Goal: Task Accomplishment & Management: Manage account settings

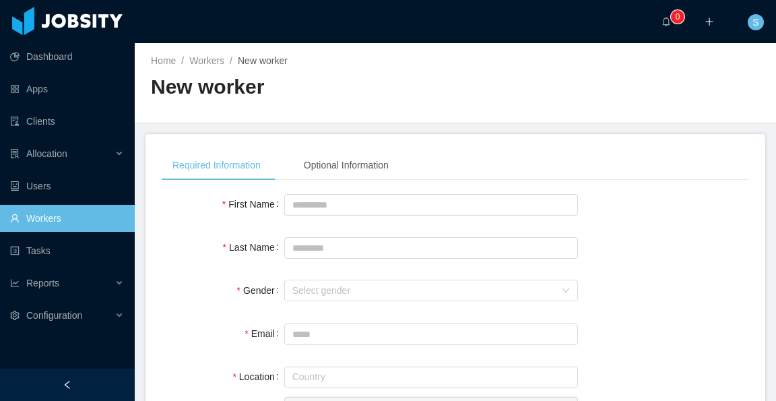
click at [53, 222] on link "Workers" at bounding box center [67, 218] width 114 height 27
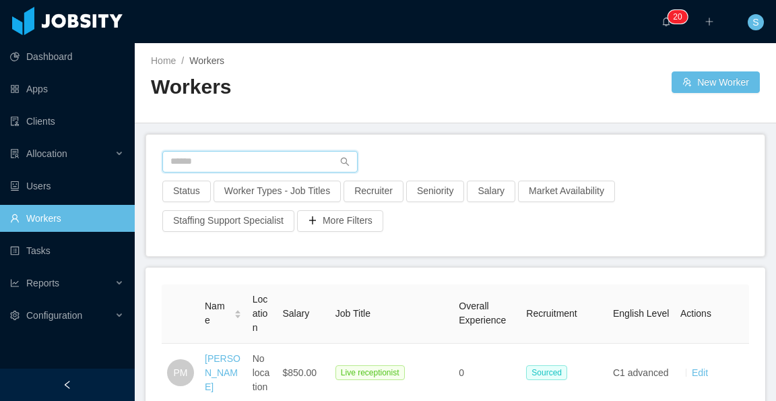
click at [275, 162] on input "text" at bounding box center [259, 162] width 195 height 22
paste input "**********"
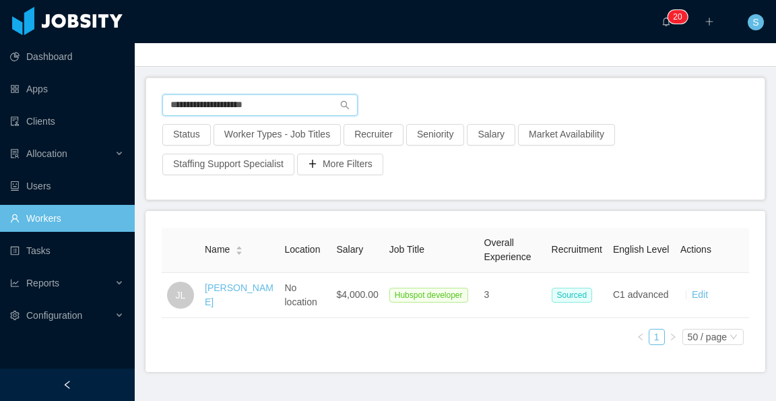
scroll to position [67, 0]
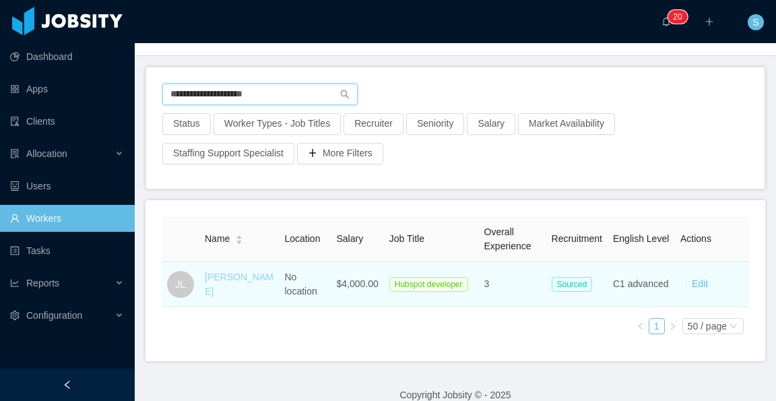
type input "**********"
click at [231, 284] on link "Joel Leon" at bounding box center [239, 284] width 69 height 25
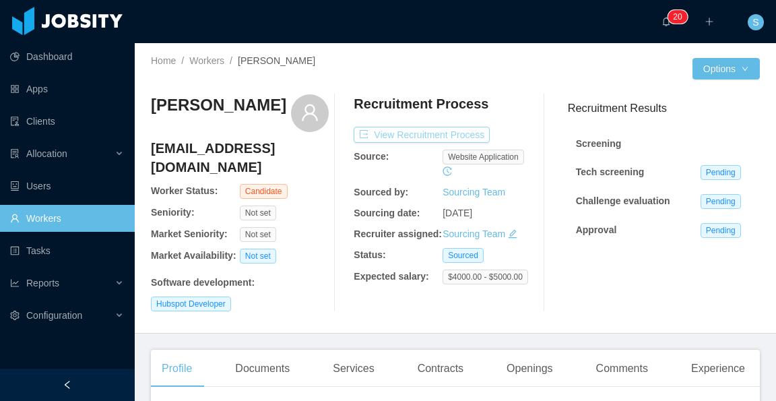
click at [446, 138] on button "View Recruitment Process" at bounding box center [422, 135] width 136 height 16
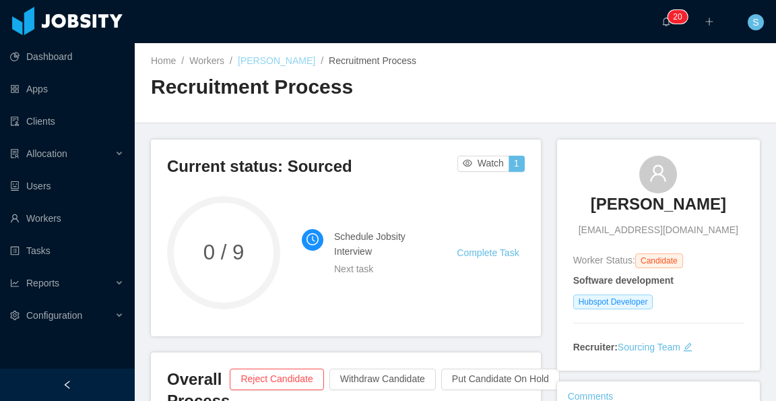
click at [259, 64] on link "Joel Leon" at bounding box center [276, 60] width 77 height 11
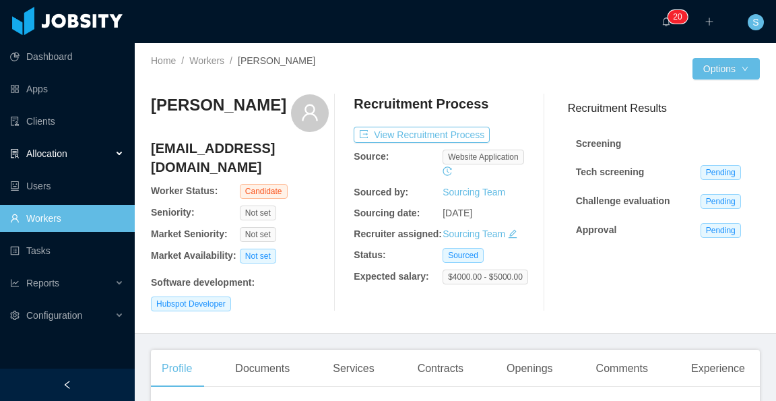
click at [116, 152] on div "Allocation" at bounding box center [67, 153] width 135 height 27
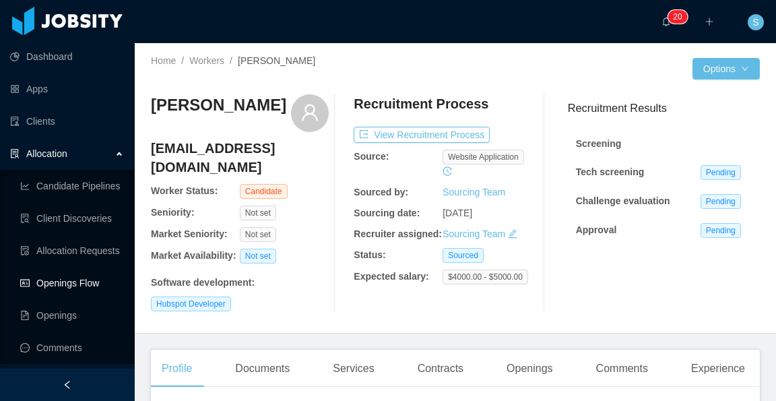
click at [80, 284] on link "Openings Flow" at bounding box center [72, 283] width 104 height 27
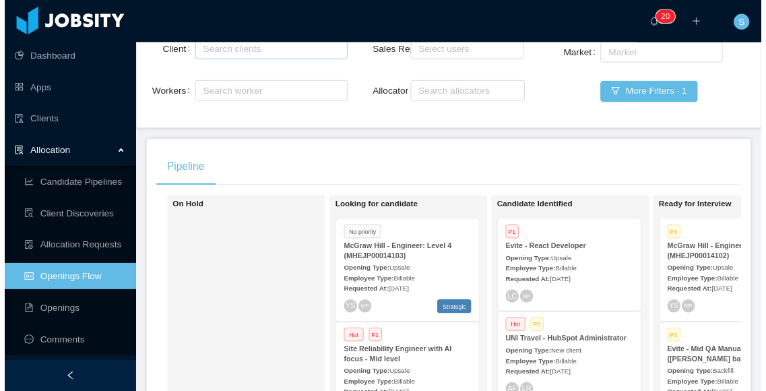
scroll to position [67, 0]
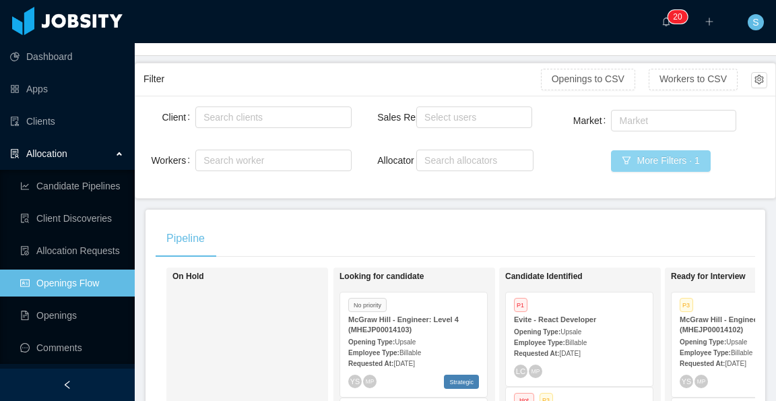
click at [638, 165] on button "More Filters · 1" at bounding box center [660, 161] width 99 height 22
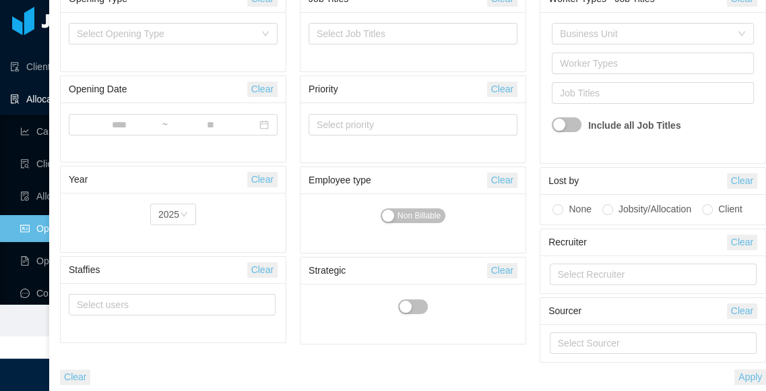
scroll to position [0, 0]
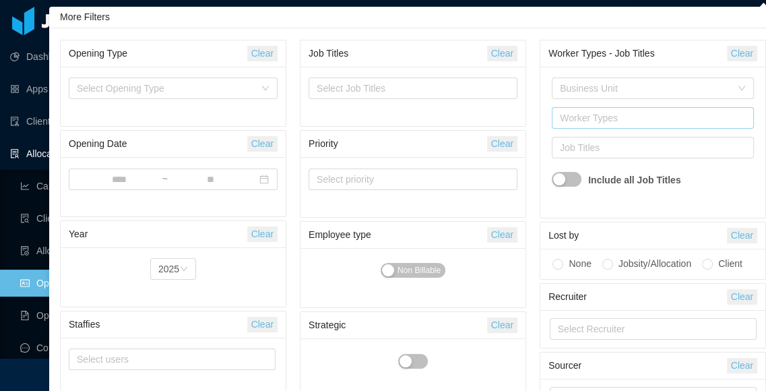
click at [585, 119] on div "Worker Types" at bounding box center [650, 117] width 180 height 13
click at [402, 91] on div "Select Job Titles" at bounding box center [410, 88] width 187 height 13
type input "***"
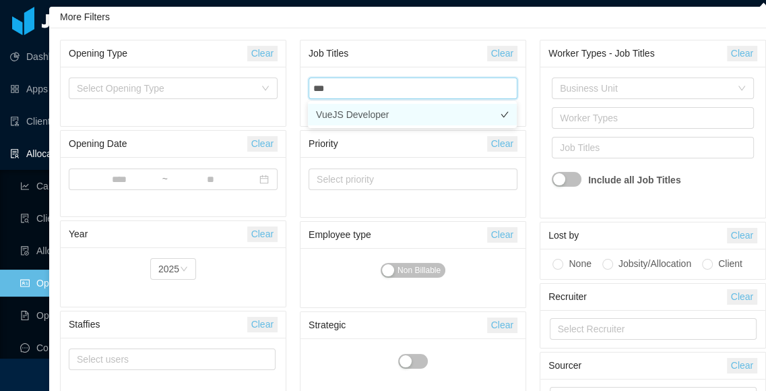
click at [392, 110] on li "VueJS Developer" at bounding box center [412, 115] width 209 height 22
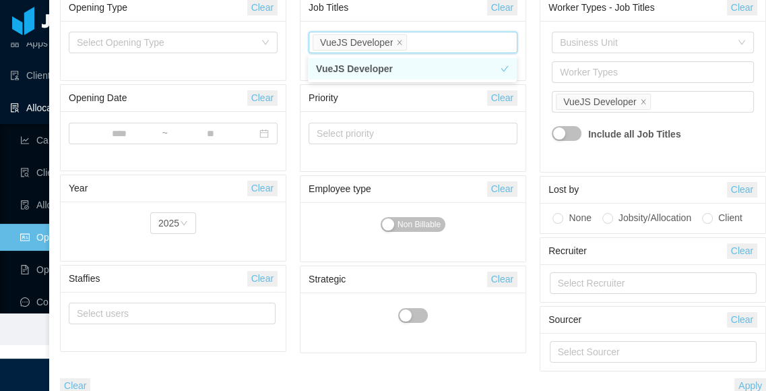
scroll to position [55, 0]
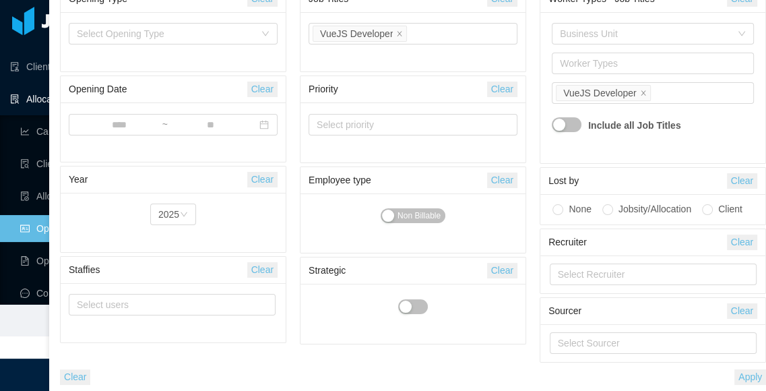
click at [751, 375] on button "Apply" at bounding box center [751, 376] width 32 height 15
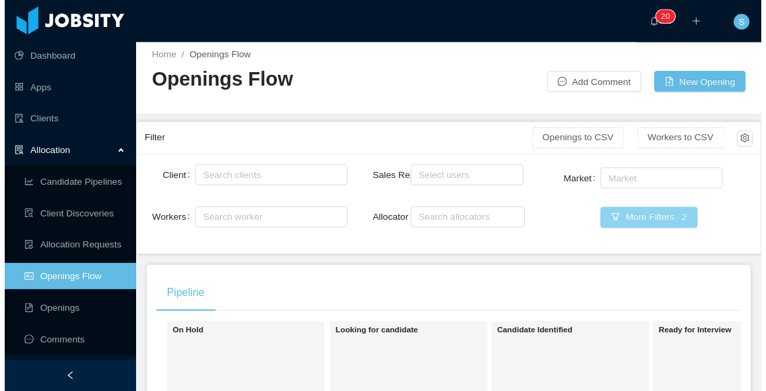
scroll to position [0, 0]
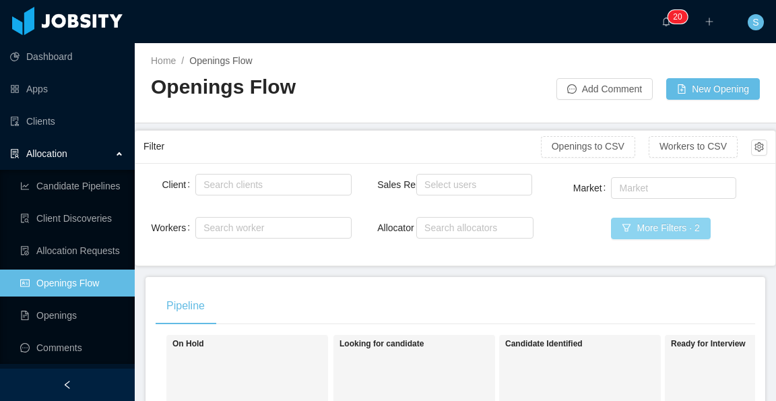
click at [656, 223] on button "More Filters · 2" at bounding box center [660, 229] width 99 height 22
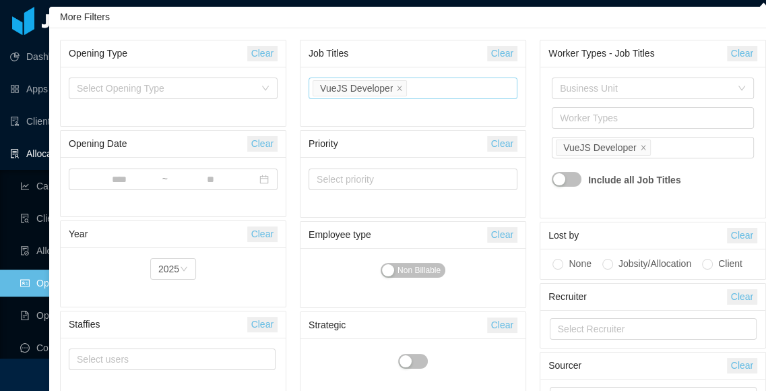
click at [400, 88] on li "VueJS Developer" at bounding box center [360, 88] width 94 height 16
click at [396, 90] on icon "icon: close" at bounding box center [399, 88] width 7 height 7
click at [403, 88] on div "Select Job Titles" at bounding box center [410, 88] width 187 height 13
type input "**********"
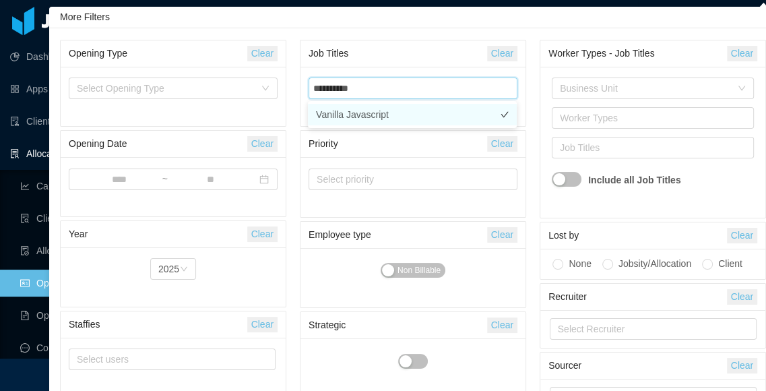
click at [402, 111] on li "Vanilla Javascript" at bounding box center [412, 115] width 209 height 22
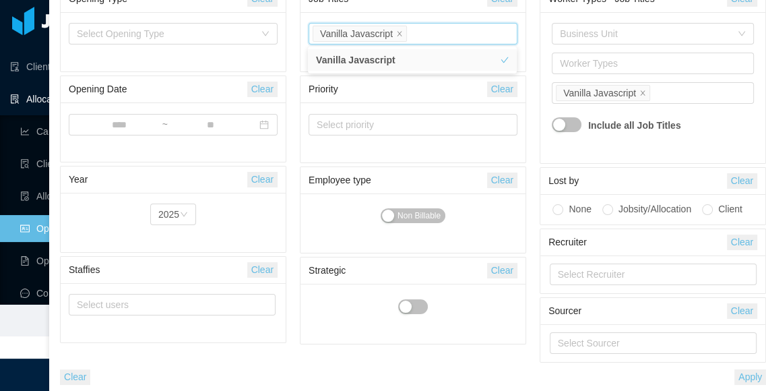
click at [744, 372] on button "Apply" at bounding box center [751, 376] width 32 height 15
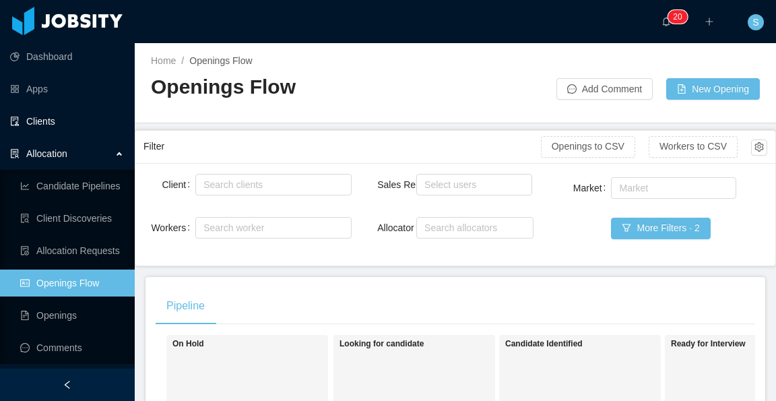
click at [52, 118] on link "Clients" at bounding box center [67, 121] width 114 height 27
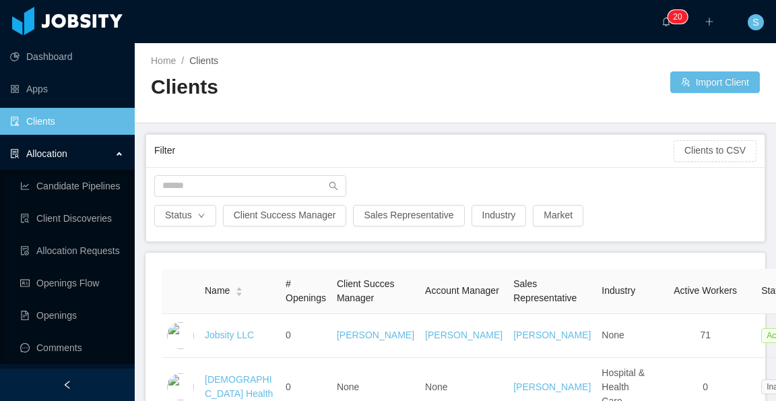
click at [119, 158] on div "Allocation" at bounding box center [67, 153] width 135 height 27
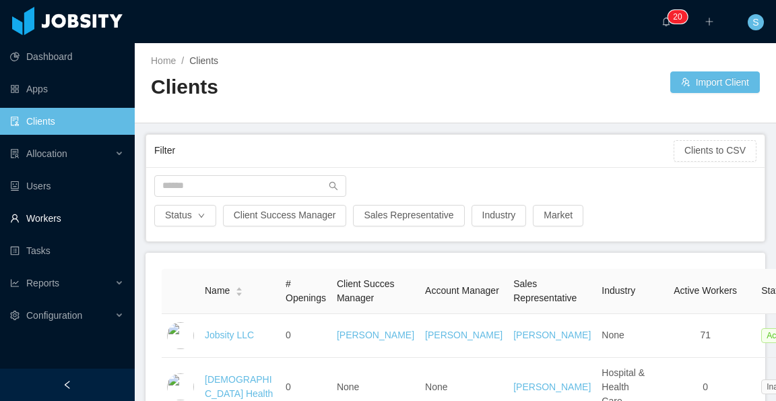
click at [55, 221] on link "Workers" at bounding box center [67, 218] width 114 height 27
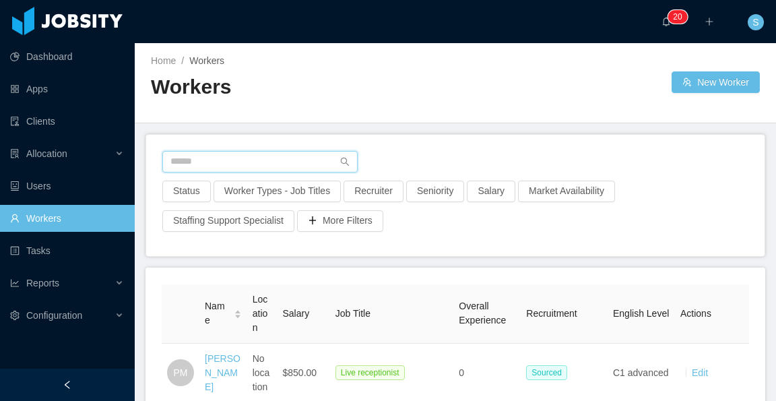
click at [232, 156] on input "text" at bounding box center [259, 162] width 195 height 22
paste input "**********"
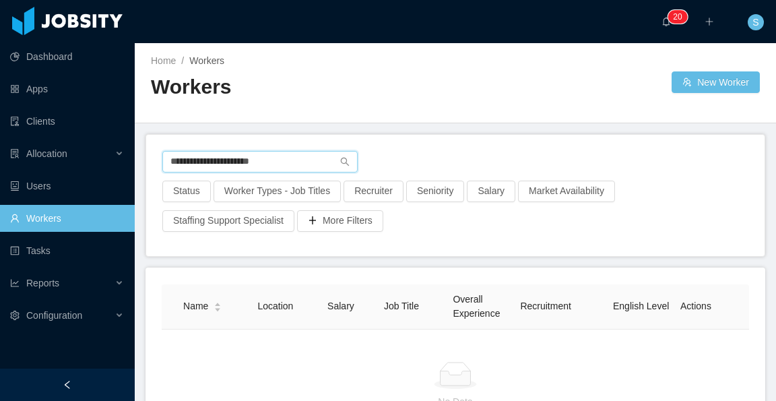
type input "**********"
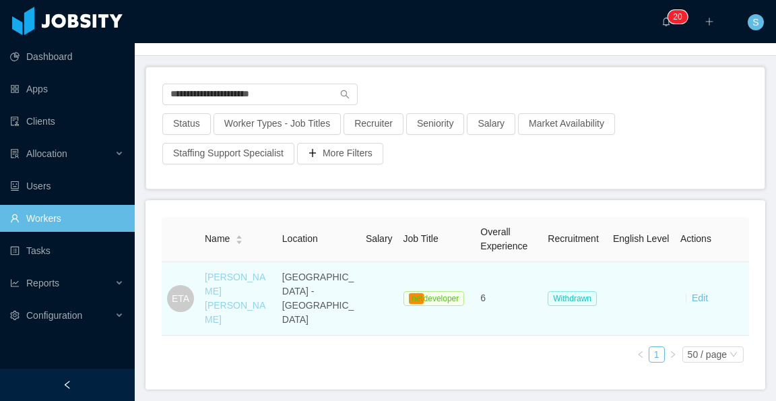
click at [246, 277] on link "Esteban Trujillo Alfonso" at bounding box center [235, 298] width 61 height 53
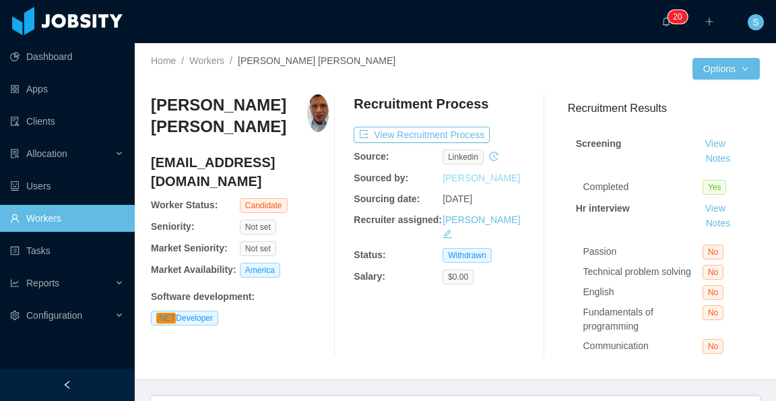
click at [497, 180] on link "[PERSON_NAME]" at bounding box center [481, 178] width 77 height 11
click at [478, 175] on link "[PERSON_NAME]" at bounding box center [481, 178] width 77 height 11
click at [474, 129] on button "View Recruitment Process" at bounding box center [422, 135] width 136 height 16
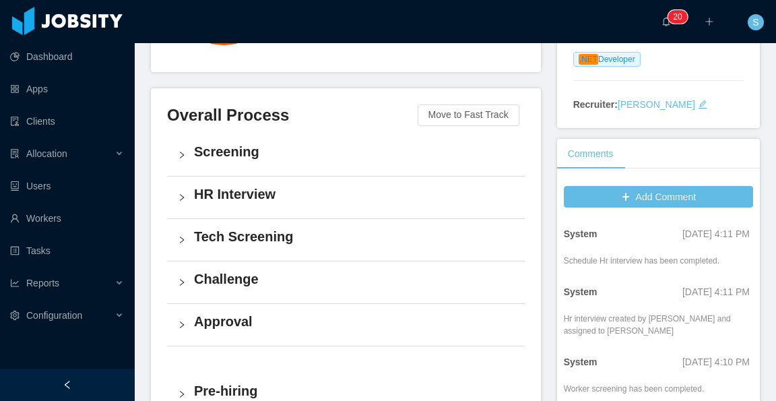
scroll to position [270, 0]
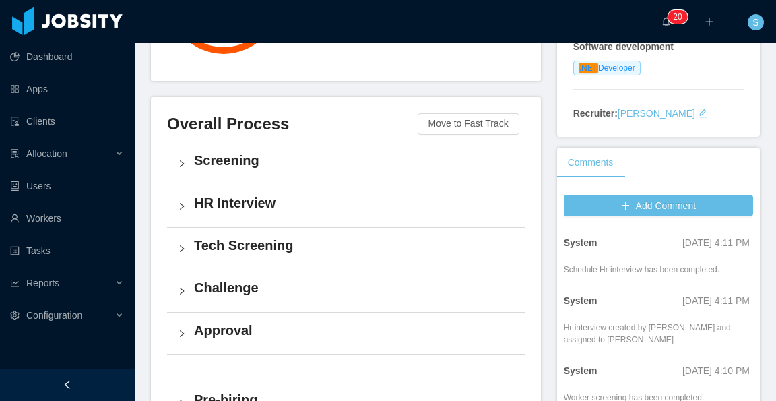
click at [260, 236] on h4 "Tech Screening" at bounding box center [354, 245] width 320 height 19
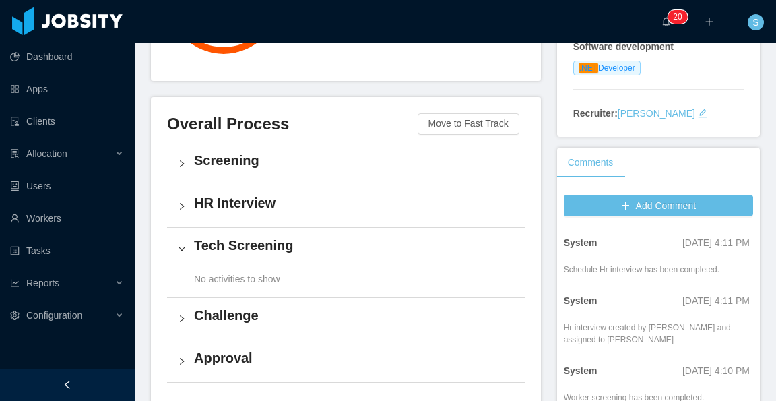
click at [255, 204] on div "HR Interview" at bounding box center [346, 206] width 358 height 42
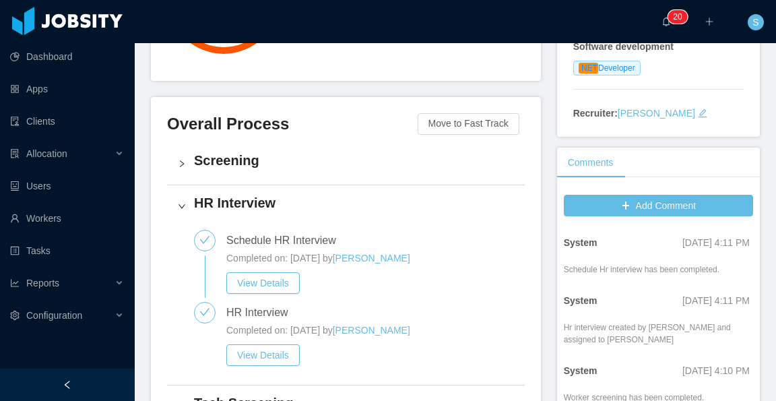
click at [254, 151] on h4 "Screening" at bounding box center [354, 160] width 320 height 19
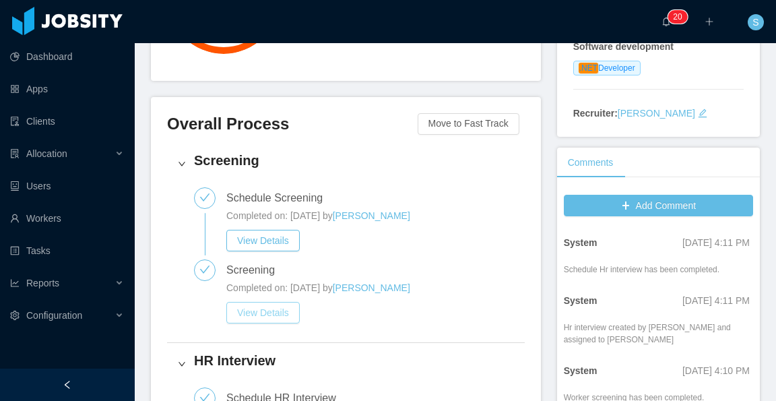
click at [284, 302] on button "View Details" at bounding box center [262, 313] width 73 height 22
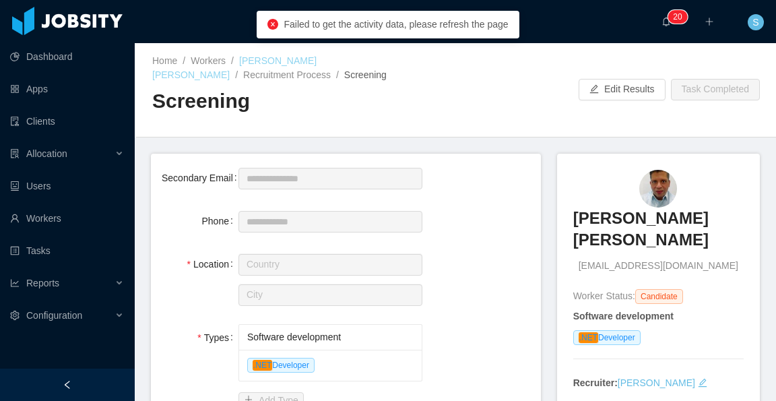
click at [292, 59] on link "Esteban Trujillo Alfonso" at bounding box center [234, 67] width 164 height 25
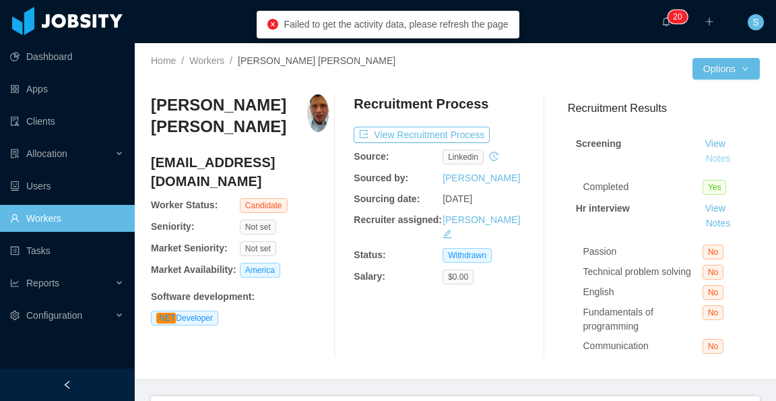
click at [709, 160] on button "Notes" at bounding box center [719, 159] width 36 height 16
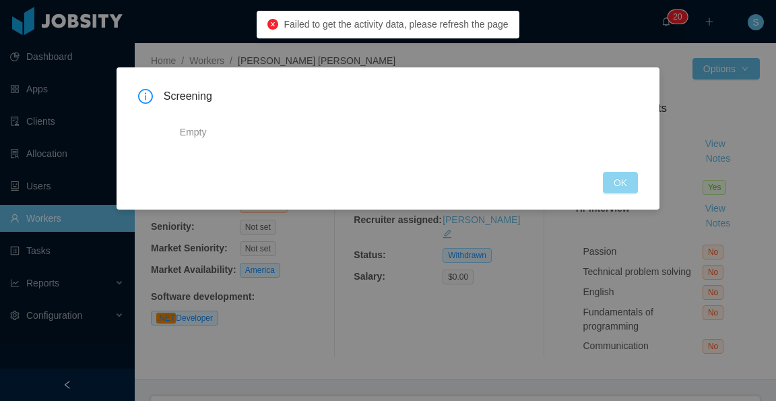
click at [626, 185] on button "OK" at bounding box center [620, 183] width 35 height 22
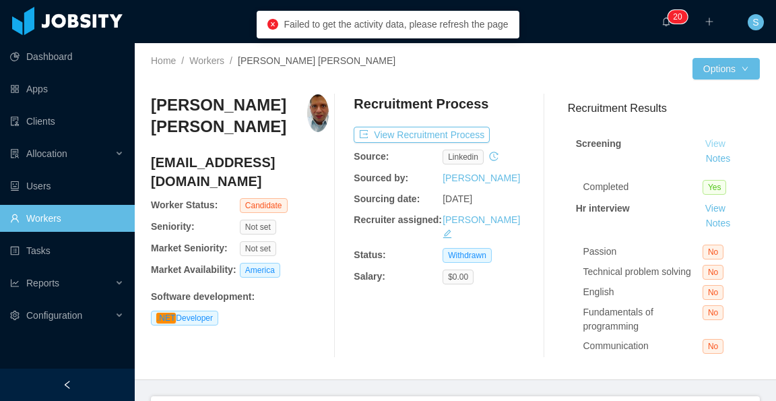
click at [704, 144] on link "View" at bounding box center [716, 143] width 30 height 11
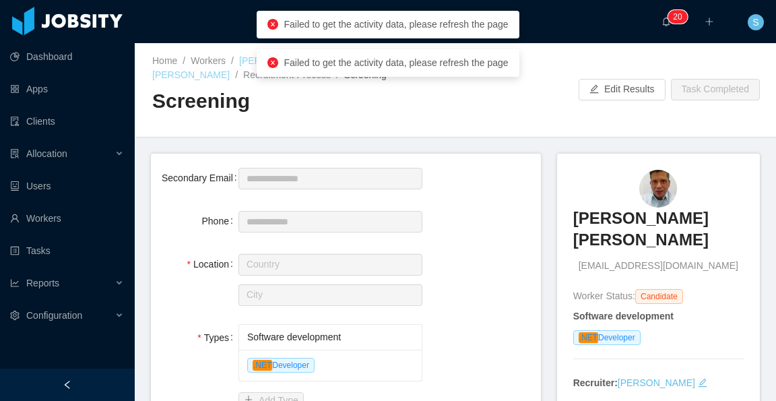
click at [251, 55] on link "Esteban Trujillo Alfonso" at bounding box center [234, 67] width 164 height 25
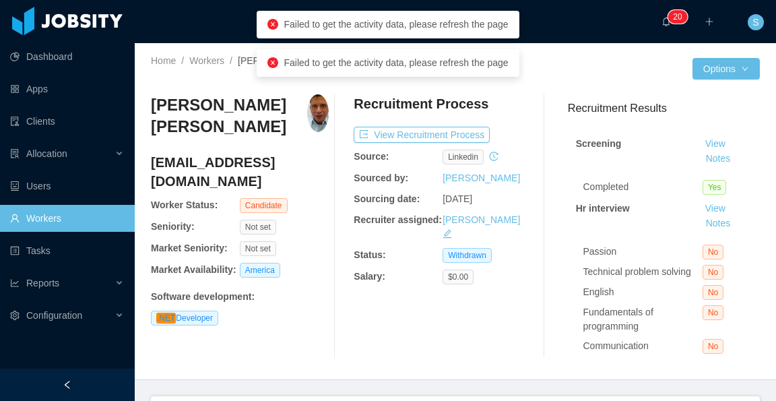
click at [452, 229] on icon "icon: edit" at bounding box center [447, 233] width 9 height 9
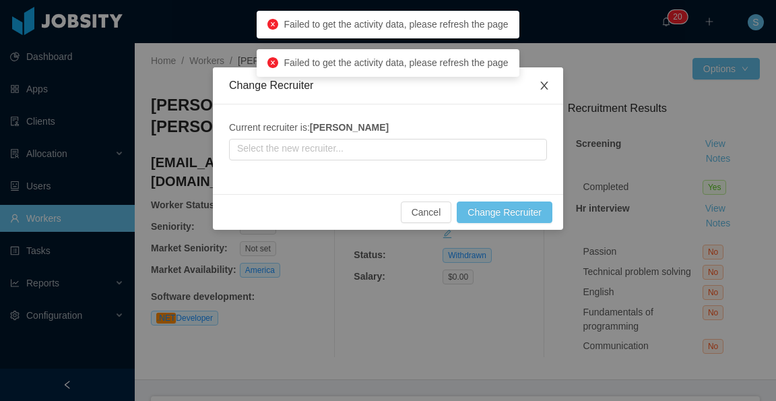
click at [544, 85] on icon "icon: close" at bounding box center [544, 85] width 11 height 11
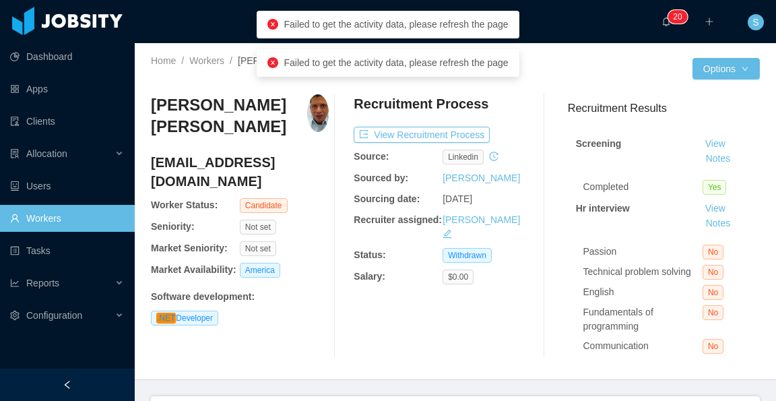
click at [452, 229] on icon "icon: edit" at bounding box center [447, 233] width 9 height 9
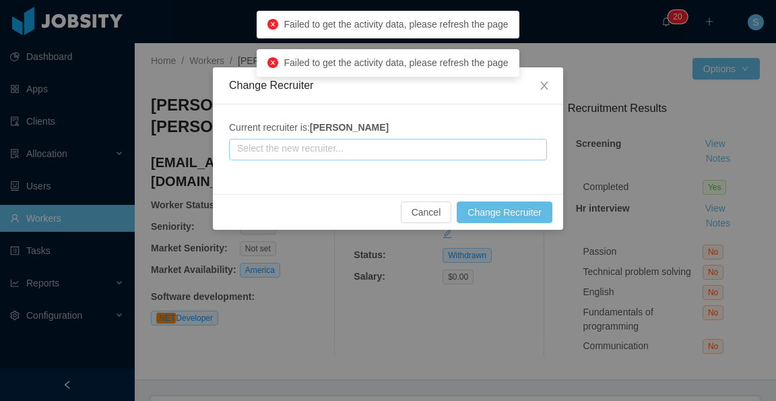
click at [418, 149] on input "text" at bounding box center [388, 150] width 318 height 22
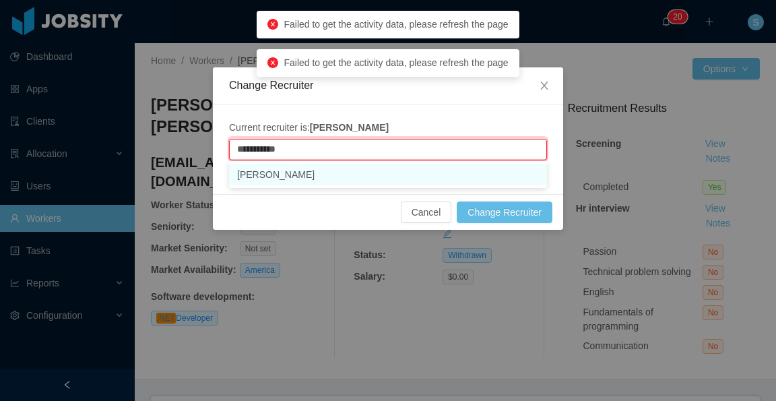
click at [399, 175] on li "Silvia Andrade" at bounding box center [388, 175] width 318 height 22
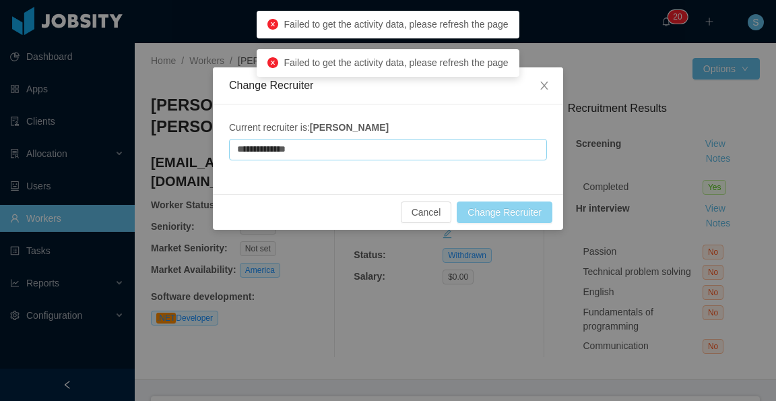
type input "**********"
click at [487, 210] on button "Change Recruiter" at bounding box center [505, 212] width 96 height 22
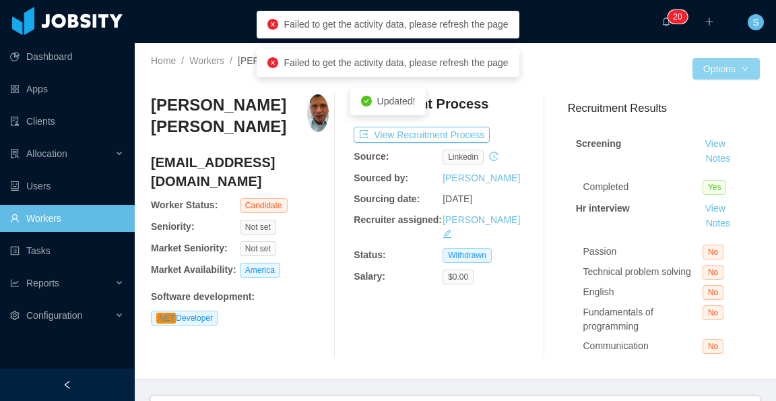
click at [728, 67] on button "Options" at bounding box center [726, 69] width 67 height 22
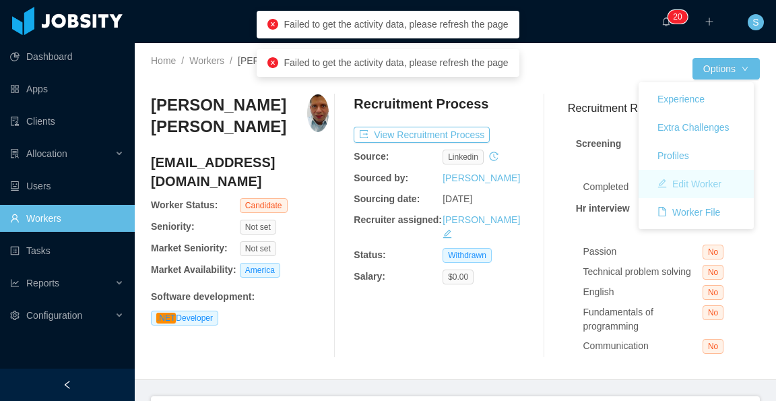
click at [695, 181] on button "Edit Worker" at bounding box center [690, 184] width 86 height 22
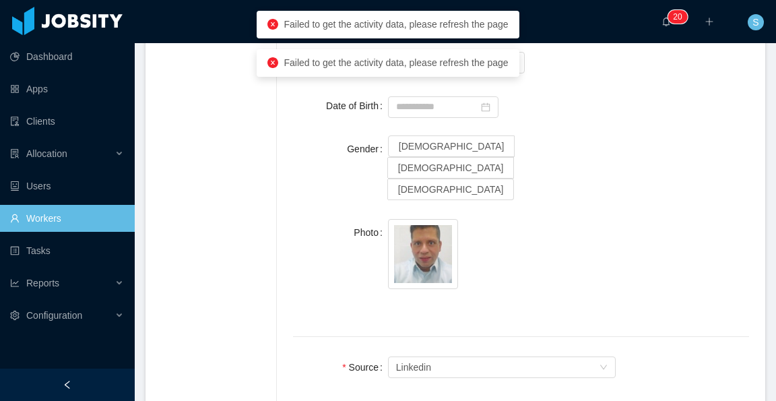
scroll to position [741, 0]
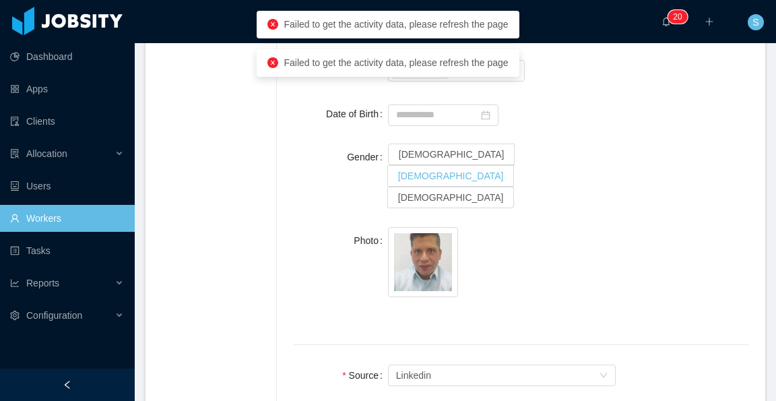
click at [458, 170] on span "Male" at bounding box center [451, 175] width 106 height 11
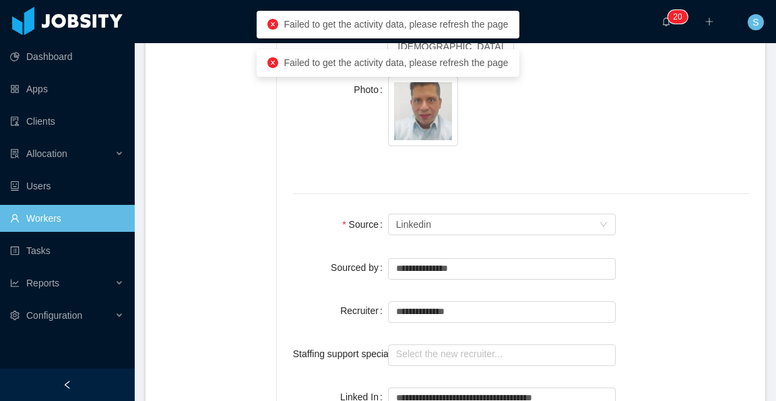
scroll to position [876, 0]
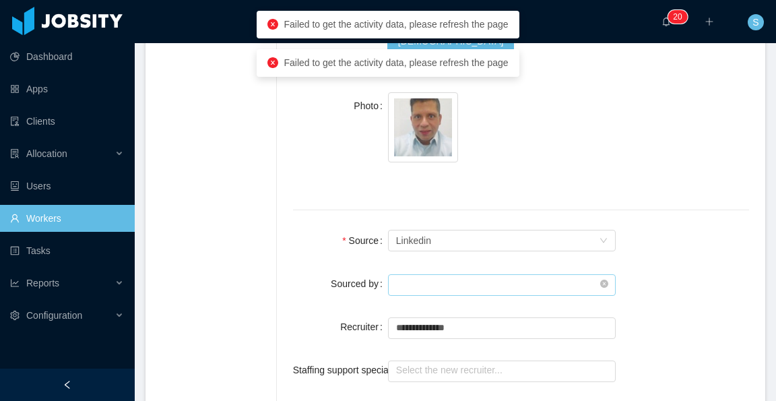
click at [477, 274] on input "text" at bounding box center [502, 285] width 228 height 22
type input "*"
click at [476, 244] on li "Silvia Andrade" at bounding box center [499, 242] width 222 height 22
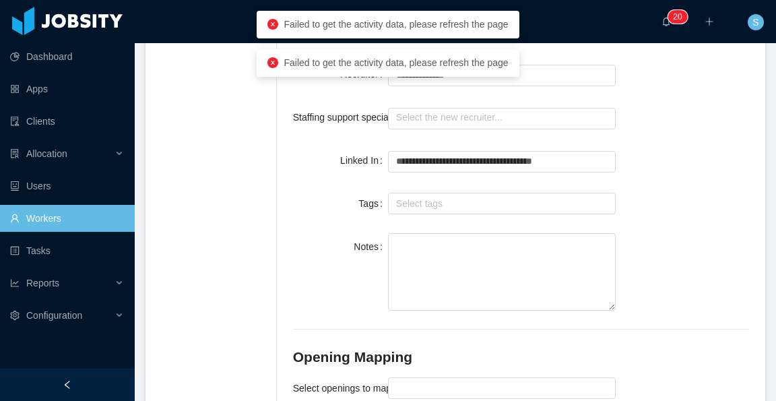
scroll to position [1150, 0]
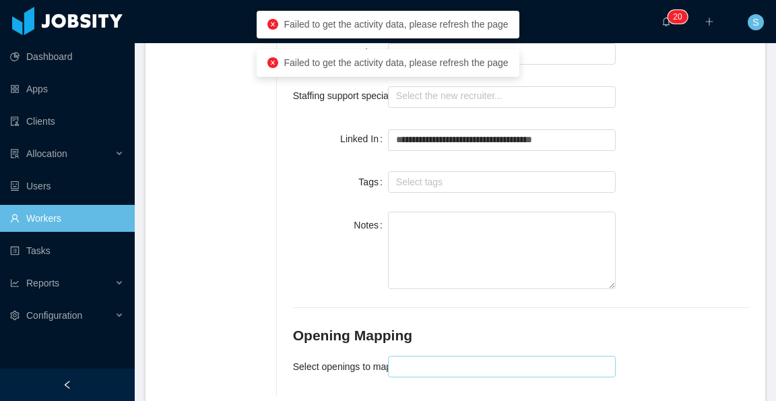
type input "**********"
click at [539, 356] on div at bounding box center [500, 366] width 216 height 20
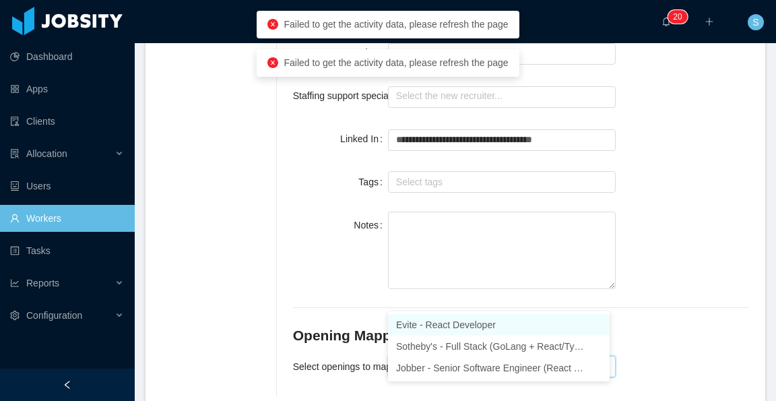
type input "*****"
click at [716, 212] on div "Notes" at bounding box center [521, 252] width 456 height 80
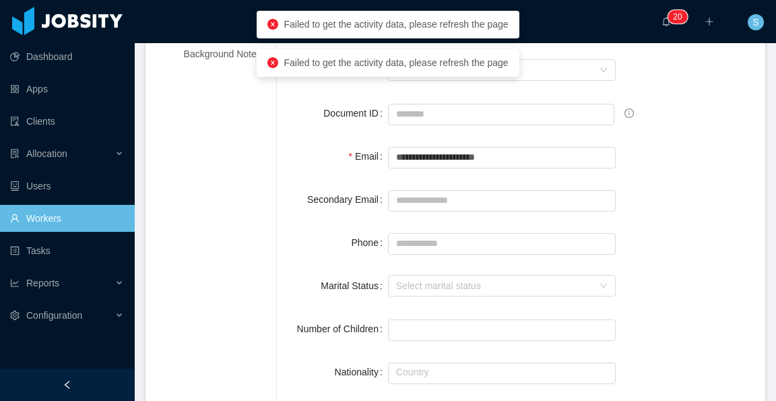
scroll to position [0, 0]
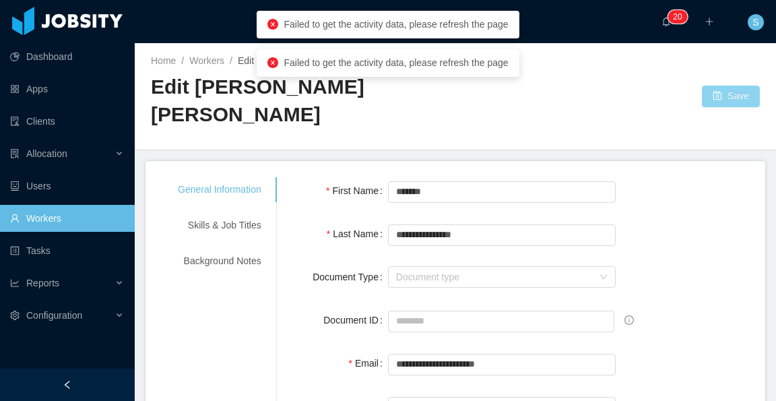
click at [734, 86] on button "Save" at bounding box center [731, 97] width 58 height 22
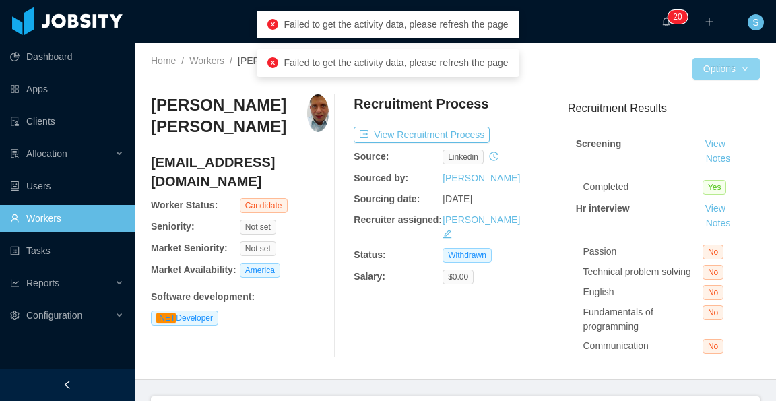
click at [730, 67] on button "Options" at bounding box center [726, 69] width 67 height 22
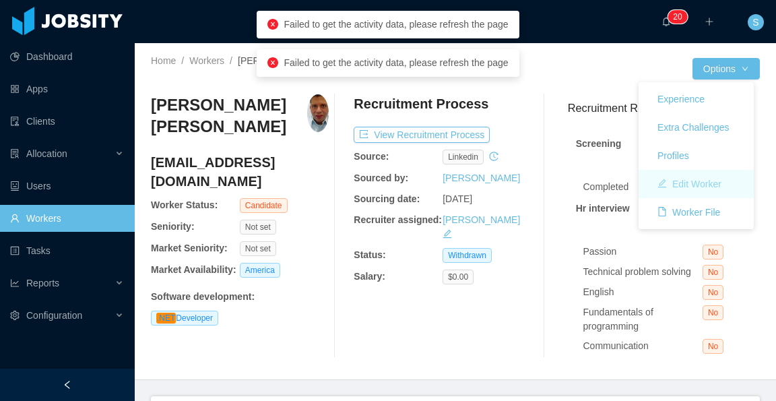
click at [686, 187] on button "Edit Worker" at bounding box center [690, 184] width 86 height 22
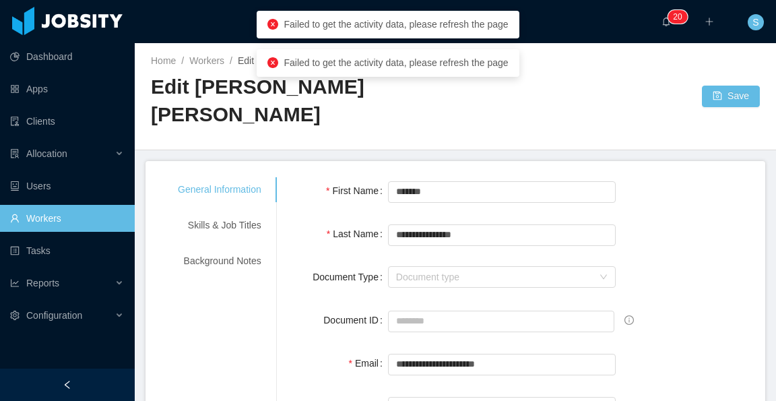
click at [275, 67] on icon "icon: close-circle" at bounding box center [273, 62] width 11 height 11
click at [273, 24] on icon "icon: close-circle" at bounding box center [273, 24] width 11 height 11
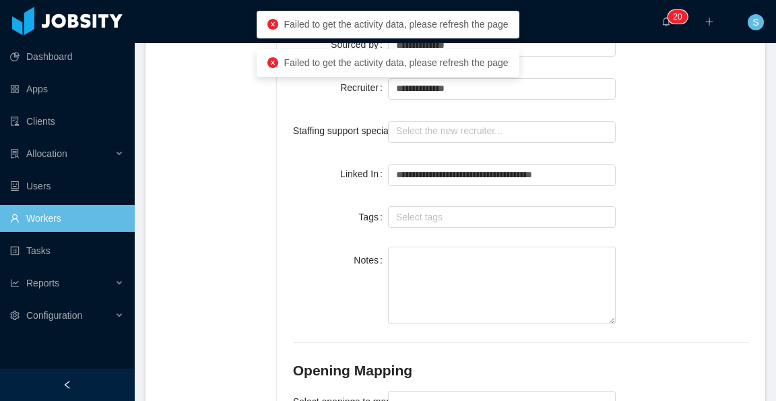
scroll to position [1150, 0]
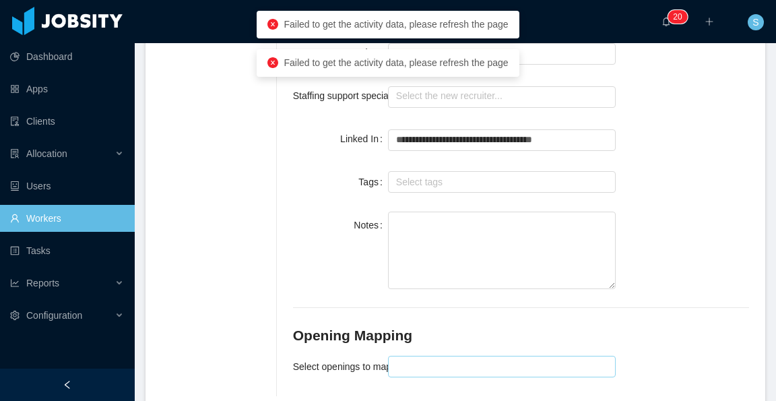
click at [509, 356] on div at bounding box center [500, 366] width 216 height 20
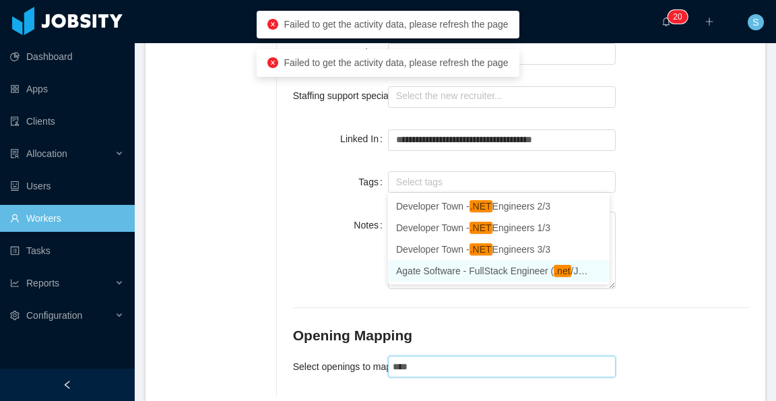
type input "****"
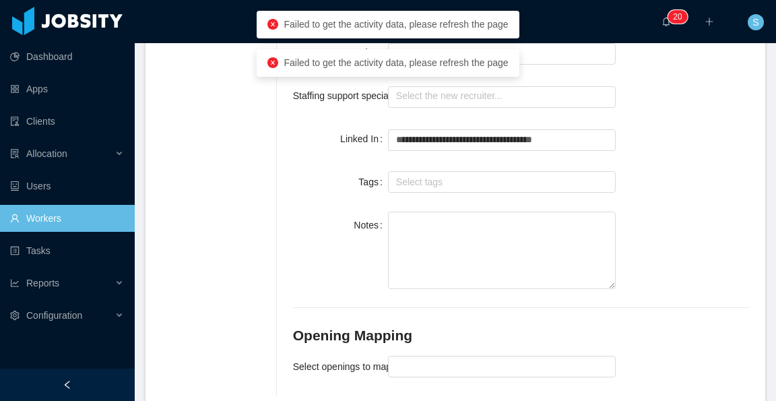
click at [648, 223] on div "Notes" at bounding box center [521, 252] width 456 height 80
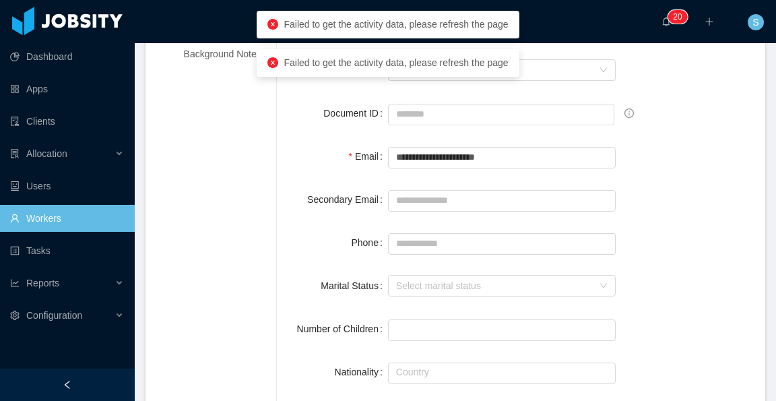
scroll to position [0, 0]
